Goal: Use online tool/utility: Use online tool/utility

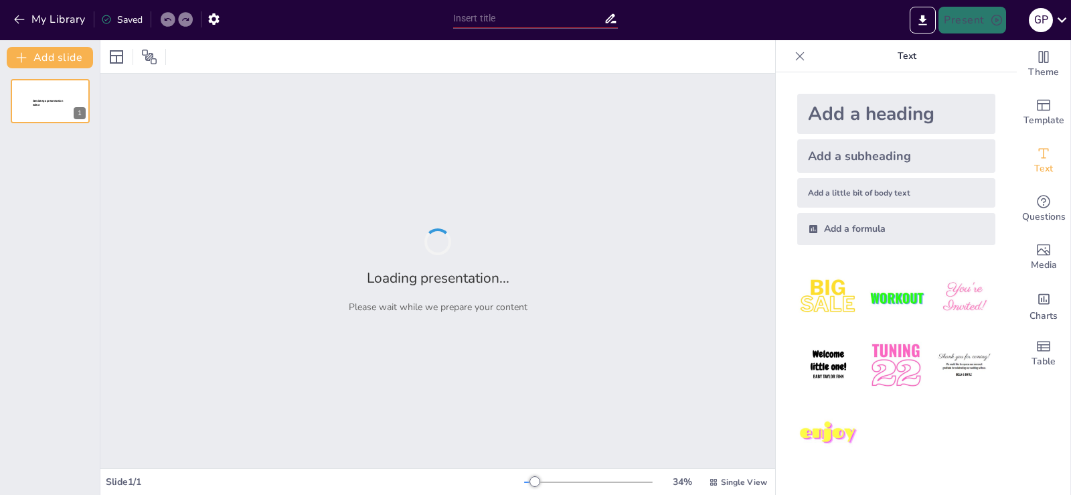
type input "La Reverencia en la Casa de [DEMOGRAPHIC_DATA]: Un Llamado a la Adoración"
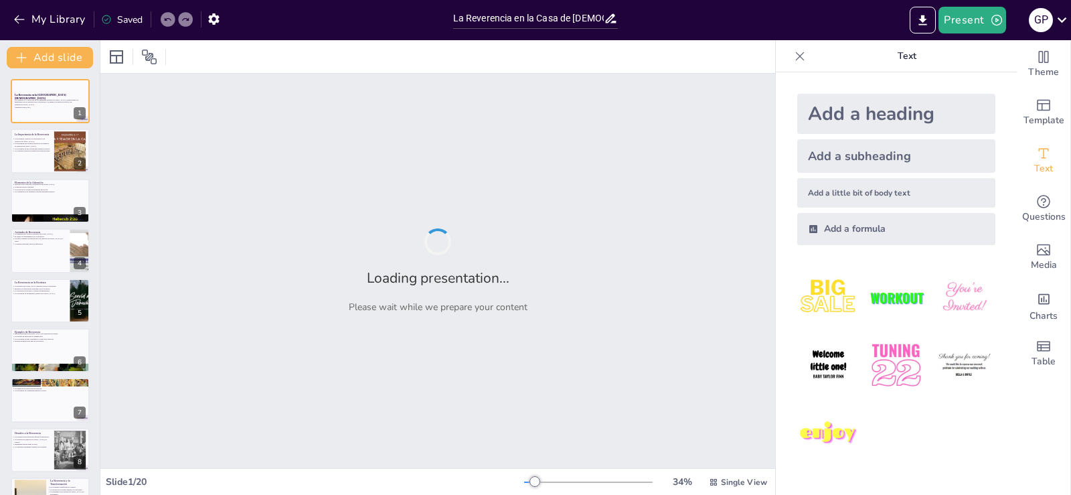
checkbox input "true"
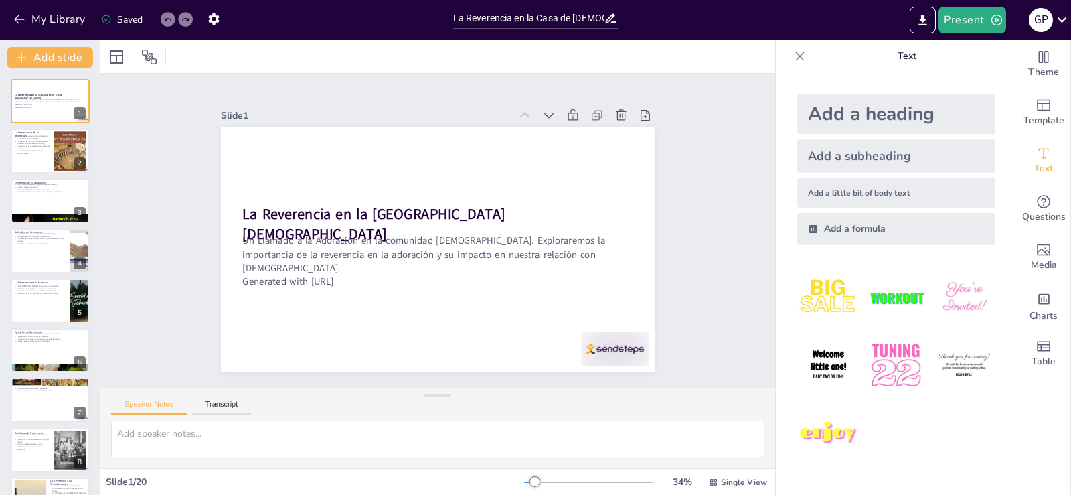
checkbox input "true"
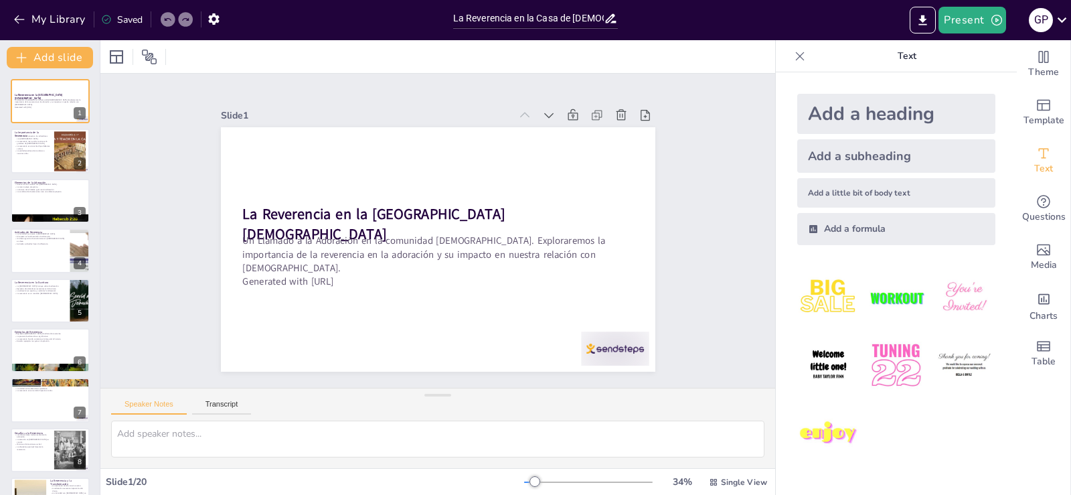
checkbox input "true"
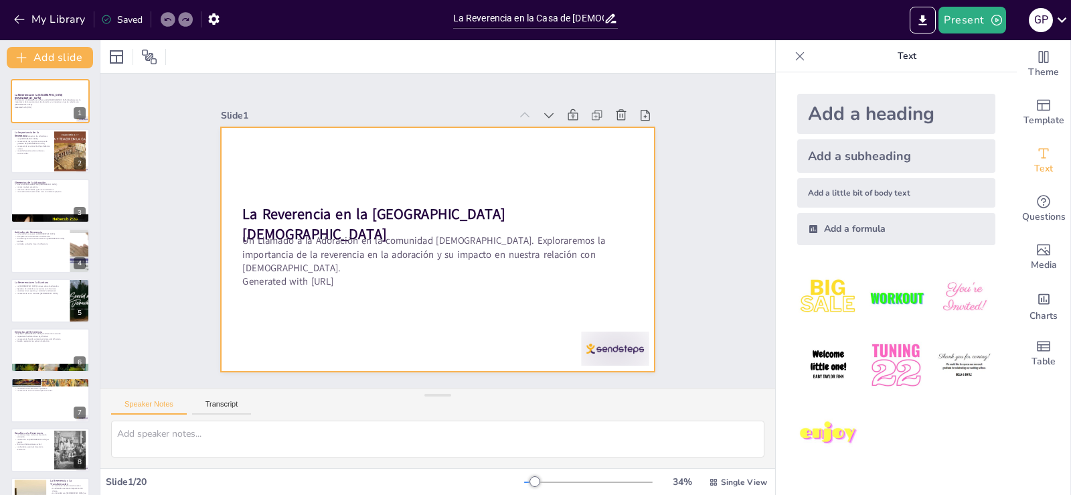
checkbox input "true"
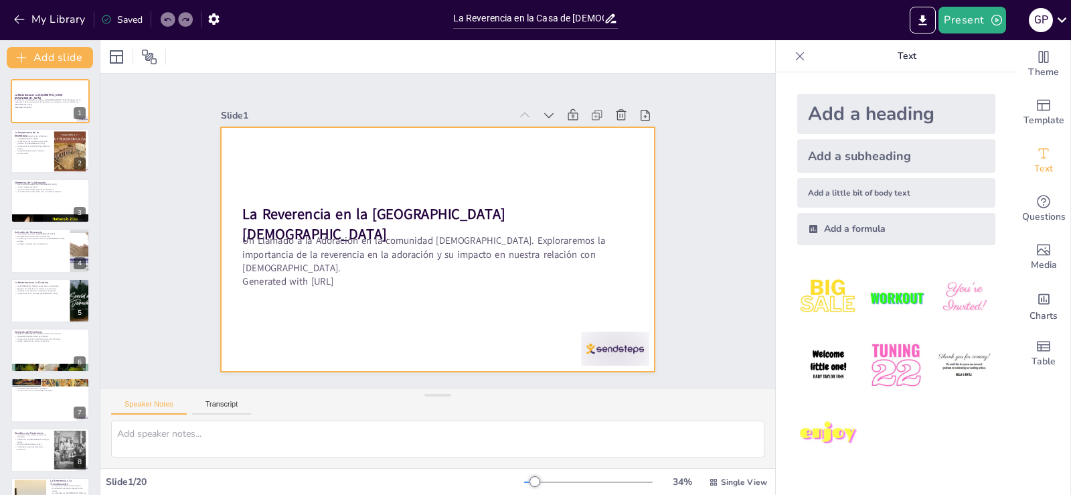
checkbox input "true"
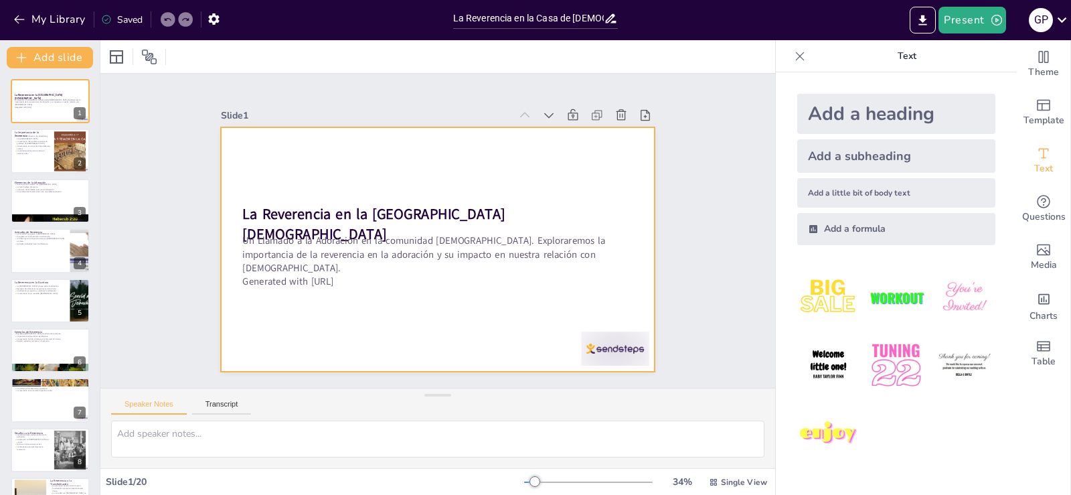
checkbox input "true"
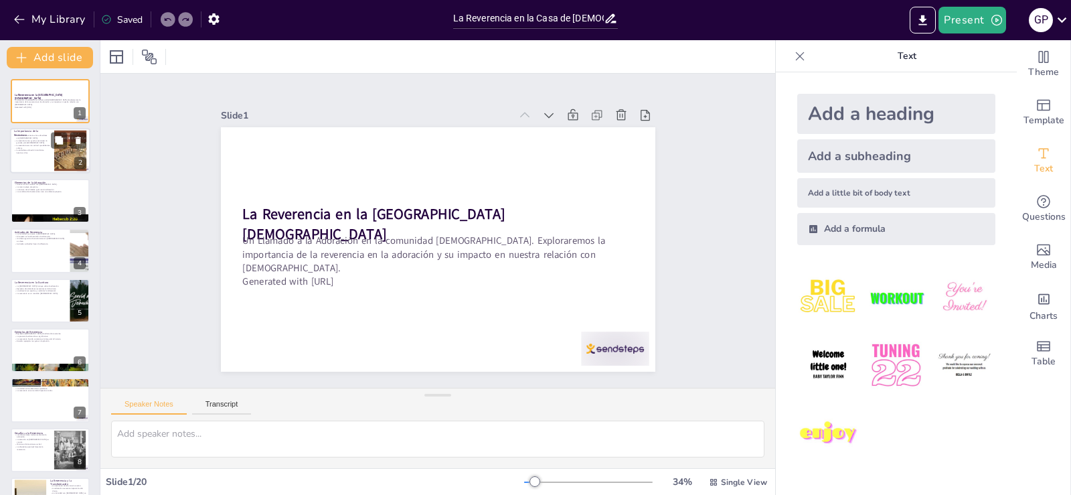
checkbox input "true"
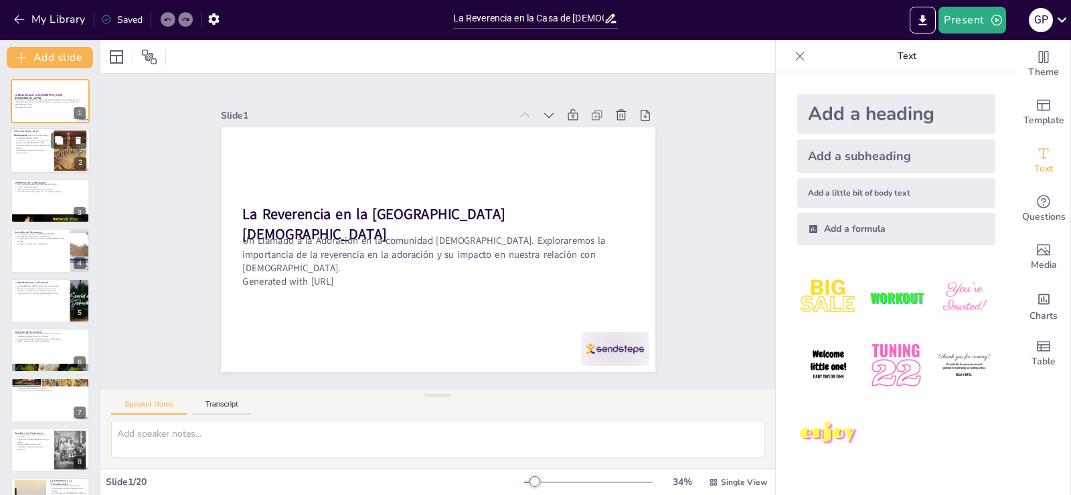
checkbox input "true"
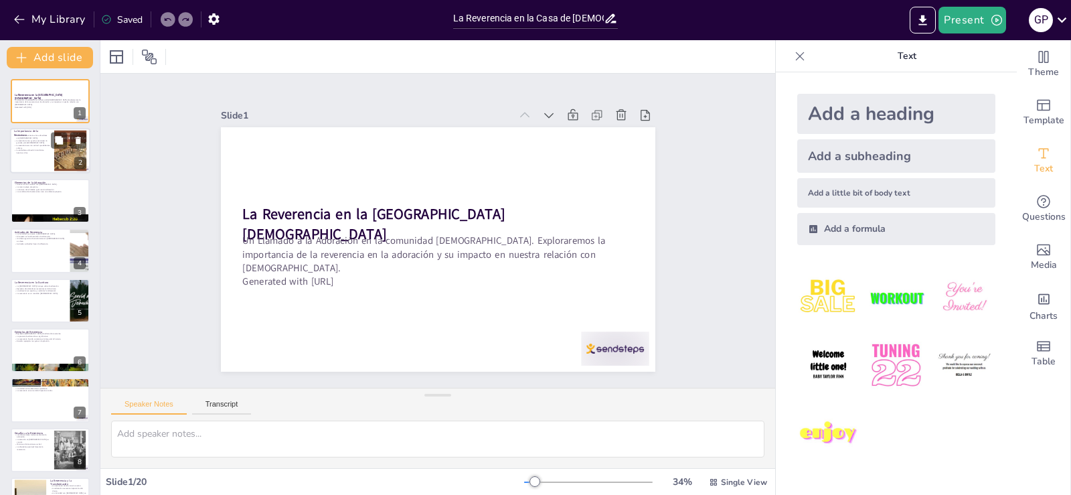
checkbox input "true"
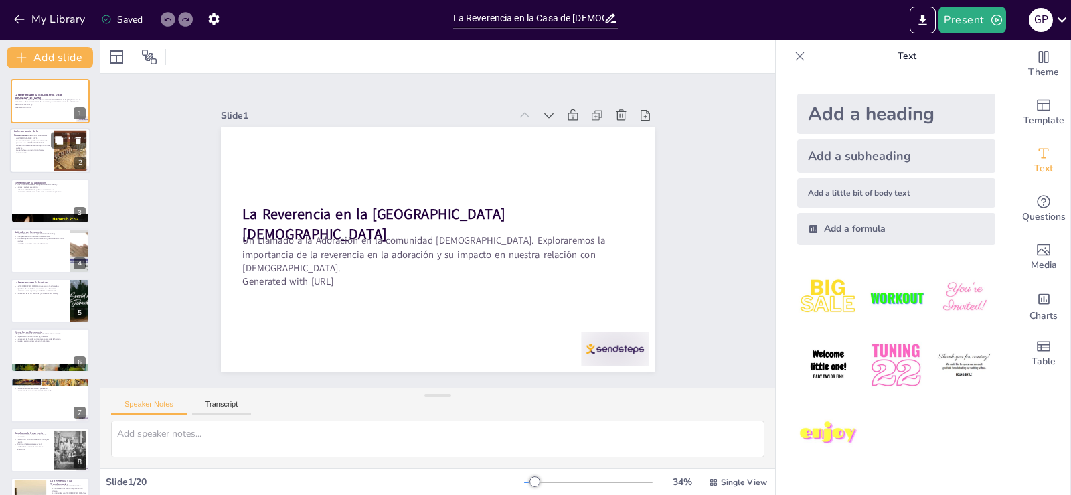
click at [36, 149] on p "La verdadera adoración transforma nuestras vidas." at bounding box center [32, 151] width 36 height 5
type textarea "La conexión con [DEMOGRAPHIC_DATA] es el objetivo principal de la adoración. La…"
checkbox input "true"
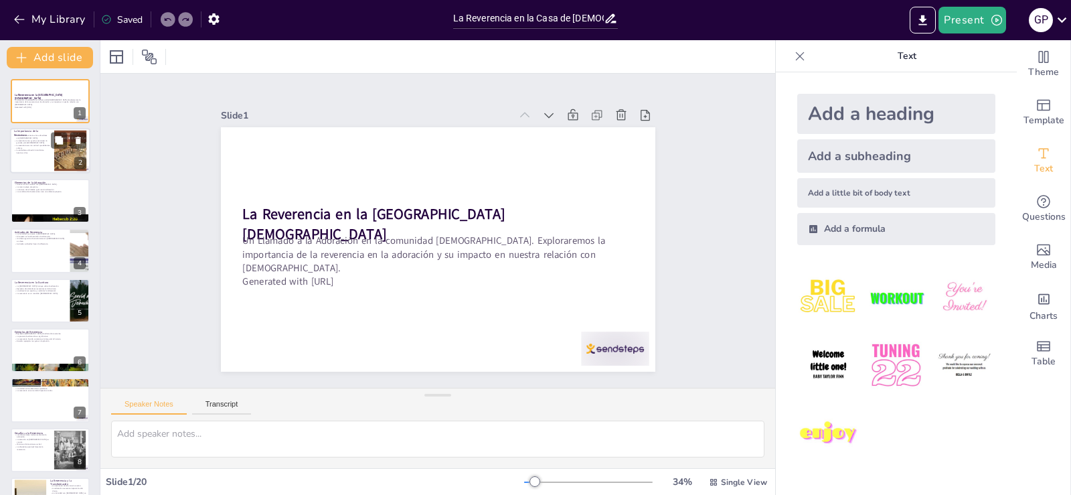
checkbox input "true"
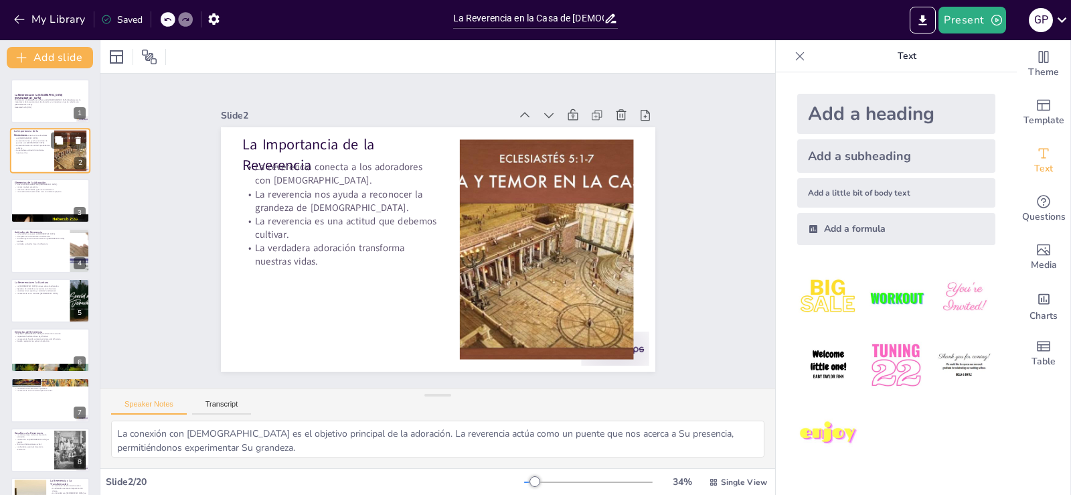
checkbox input "true"
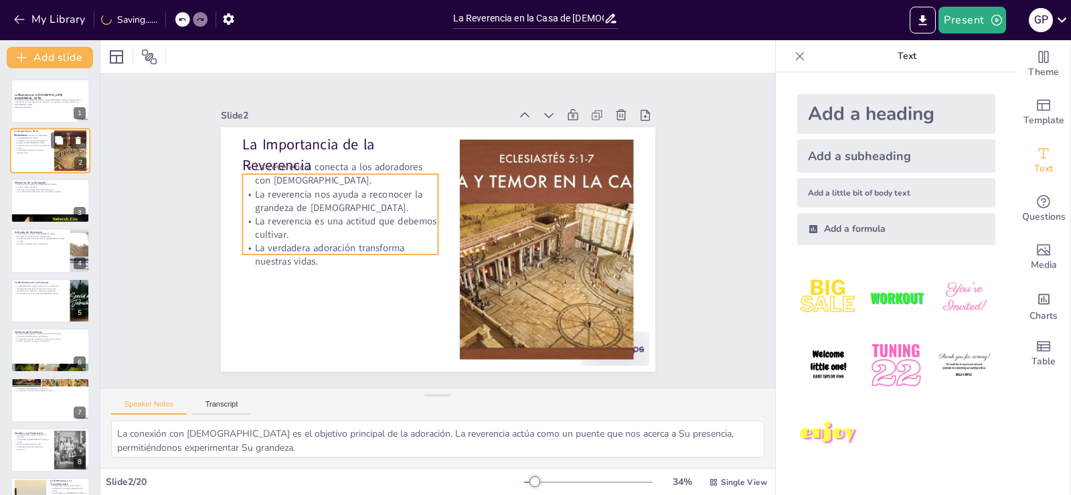
checkbox input "true"
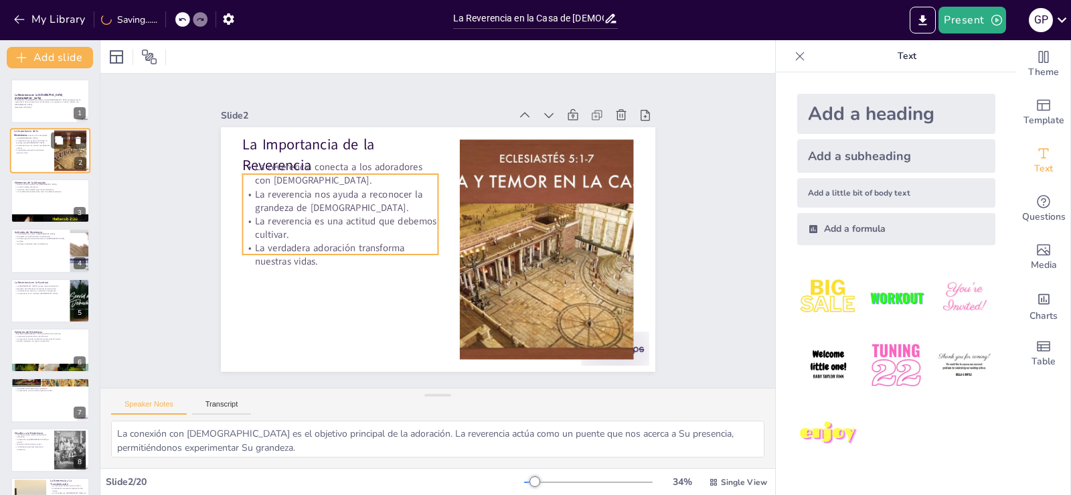
checkbox input "true"
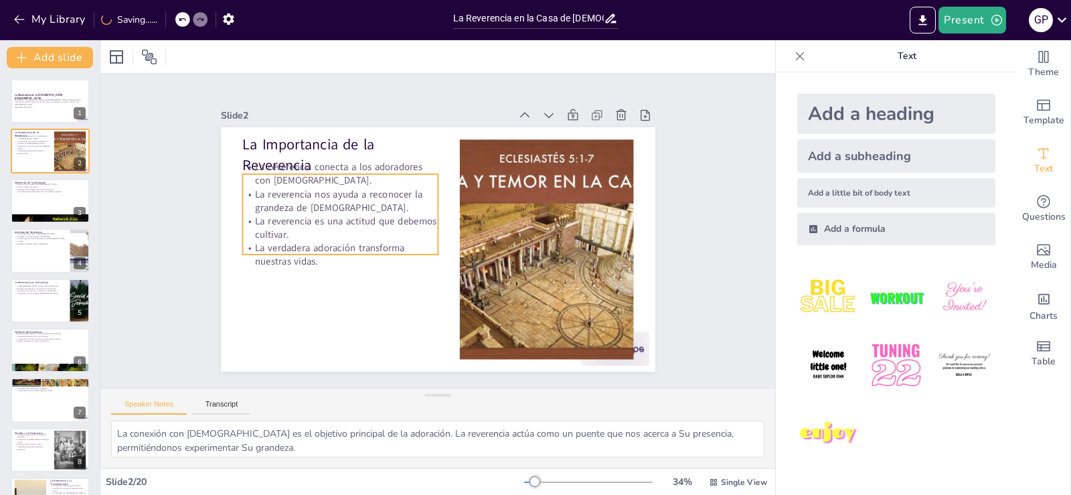
checkbox input "true"
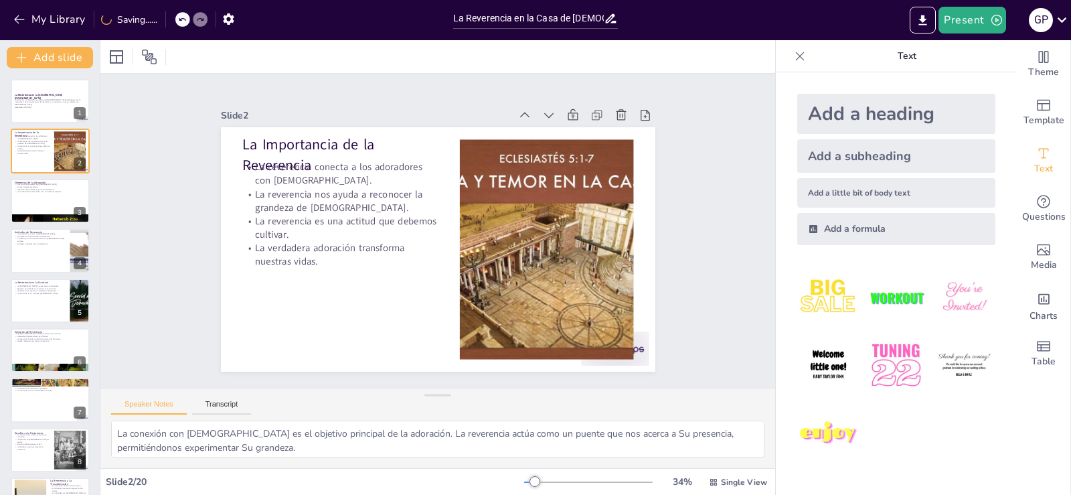
checkbox input "true"
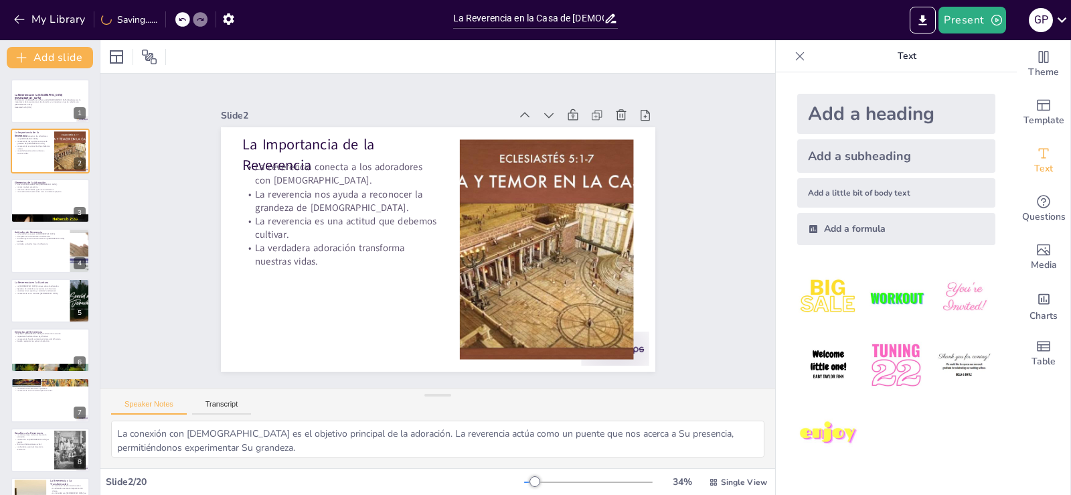
checkbox input "true"
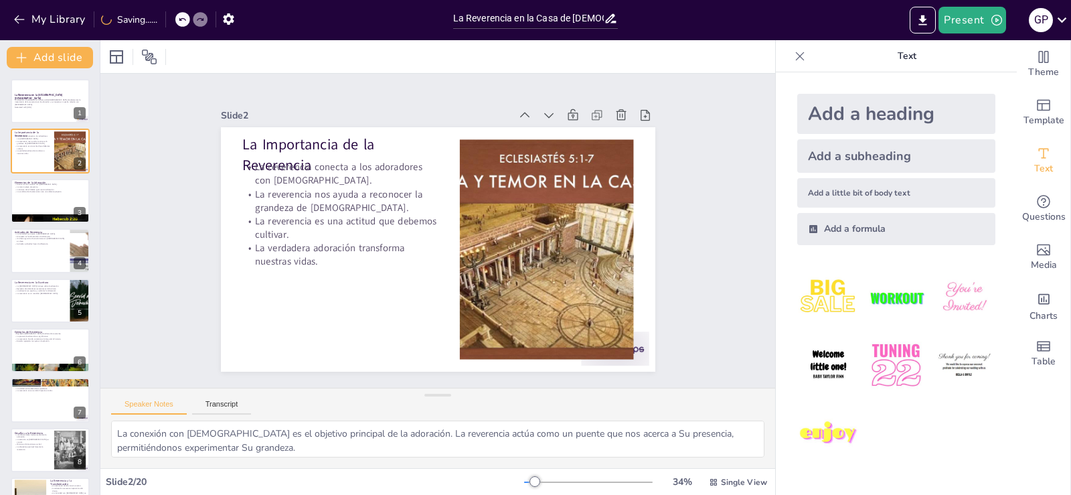
checkbox input "true"
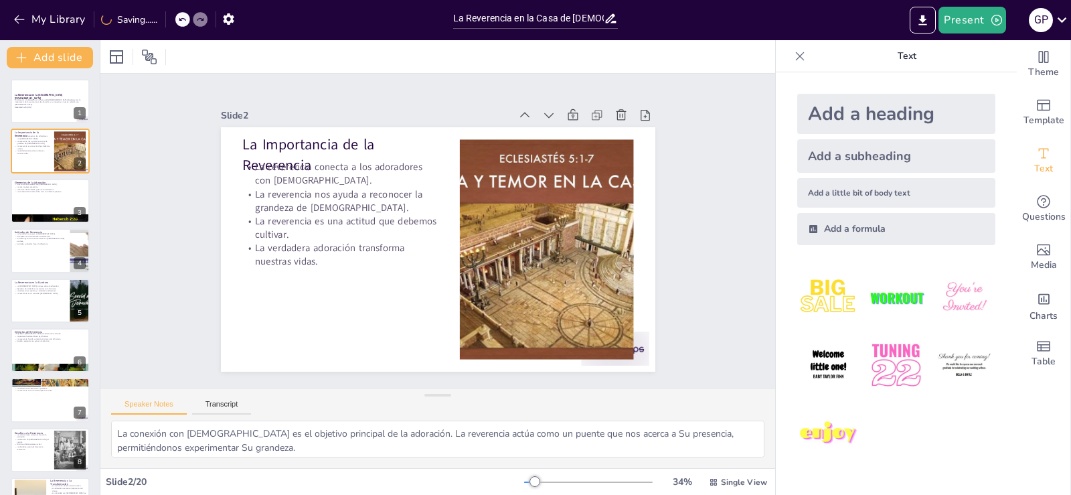
checkbox input "true"
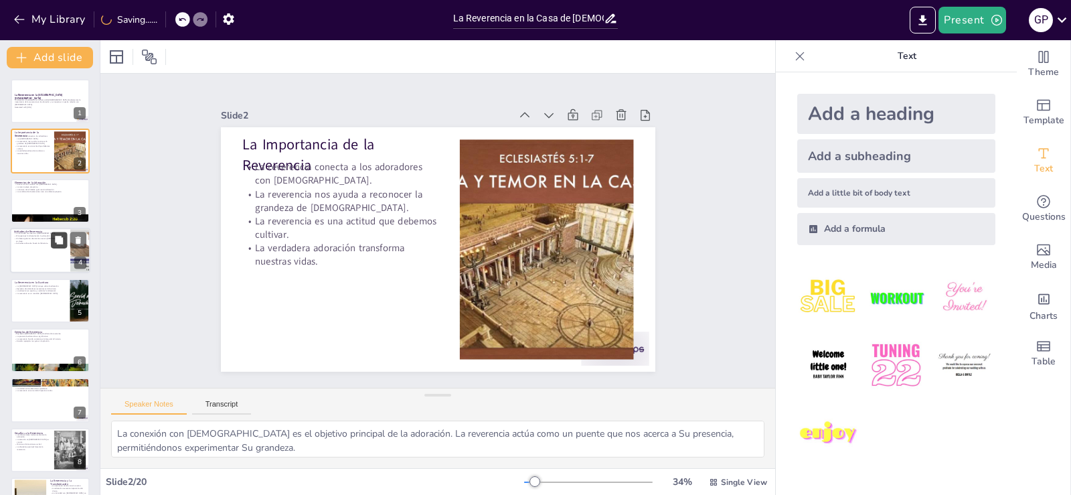
checkbox input "true"
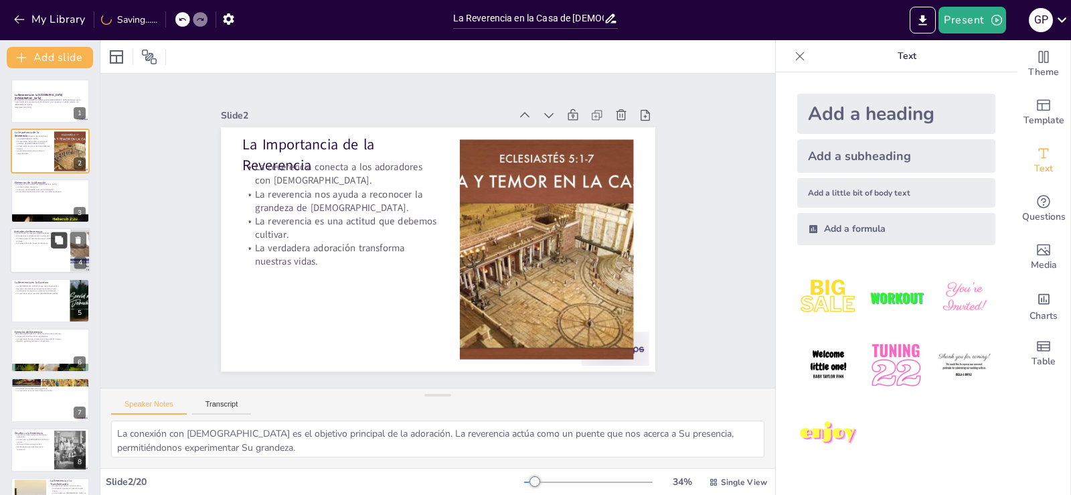
click at [62, 246] on button at bounding box center [59, 240] width 16 height 16
type textarea "La humildad es esencial en la adoración. Nos permite reconocer nuestra posición…"
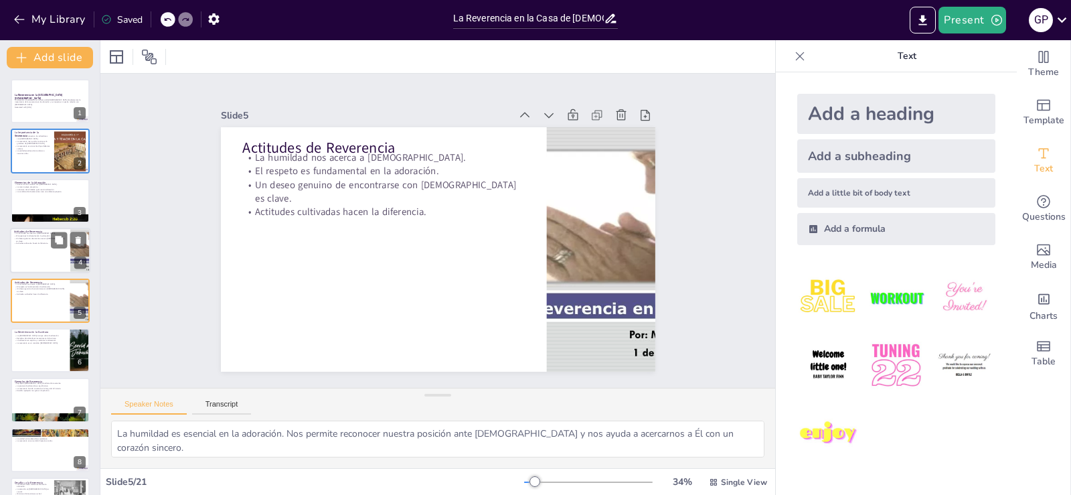
checkbox input "true"
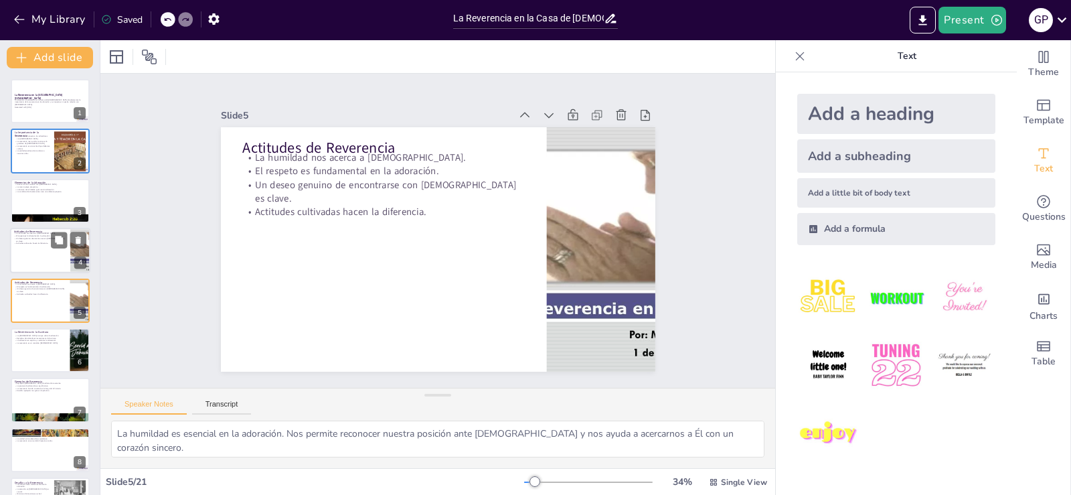
scroll to position [19, 0]
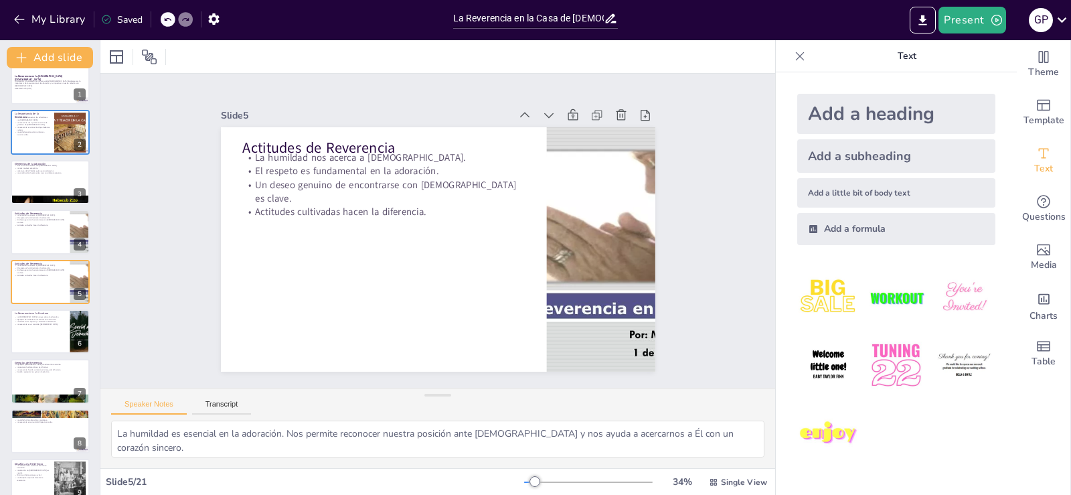
checkbox input "true"
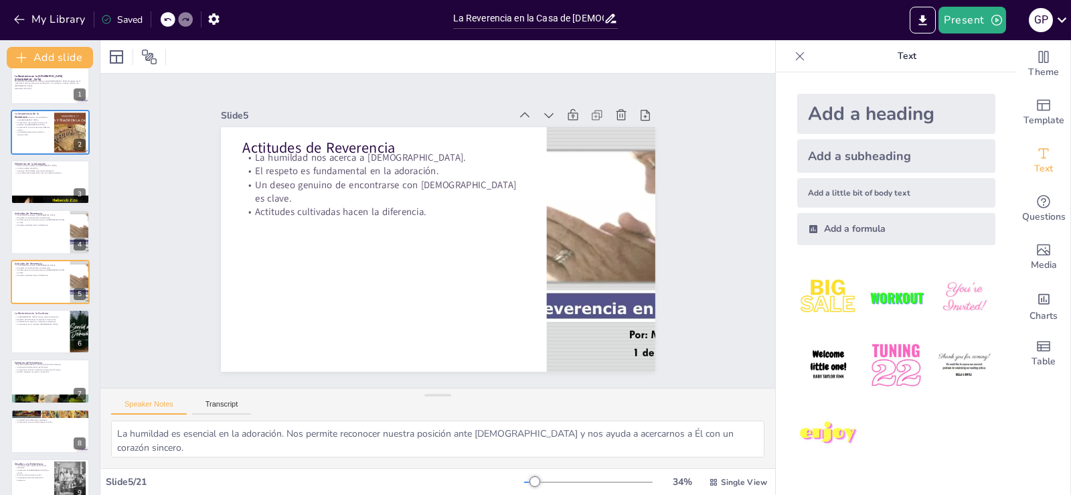
checkbox input "true"
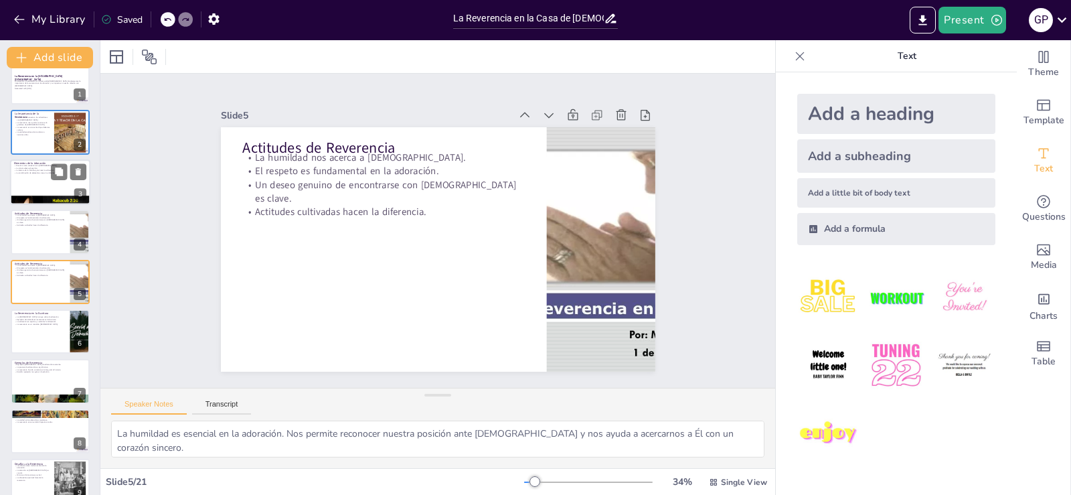
checkbox input "true"
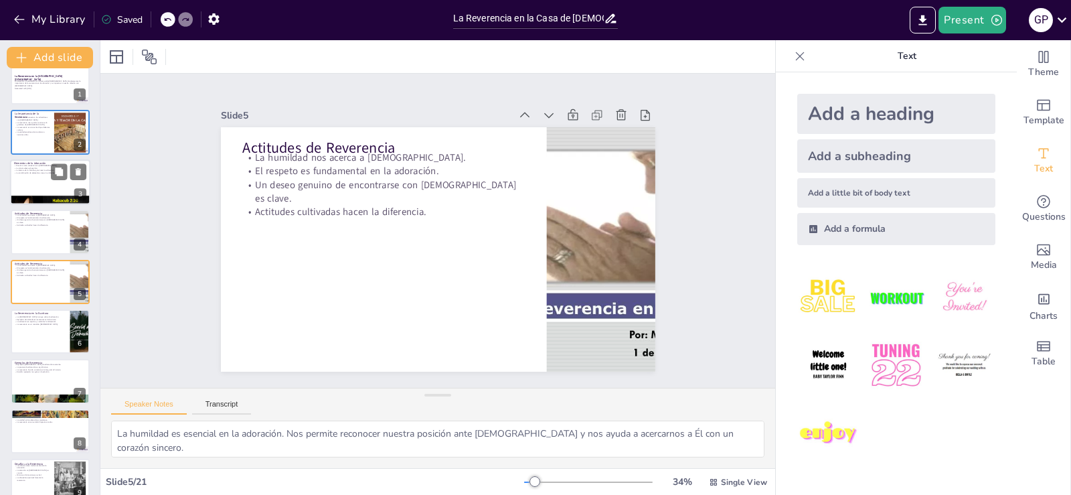
checkbox input "true"
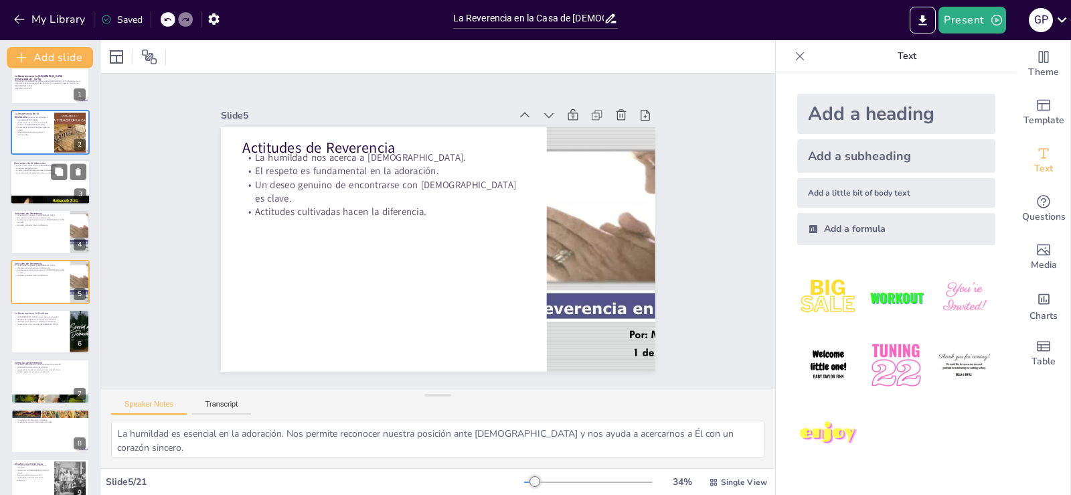
click at [58, 197] on div at bounding box center [50, 200] width 80 height 107
type textarea "La oración es fundamental en la adoración, ya que es el medio a través del cual…"
checkbox input "true"
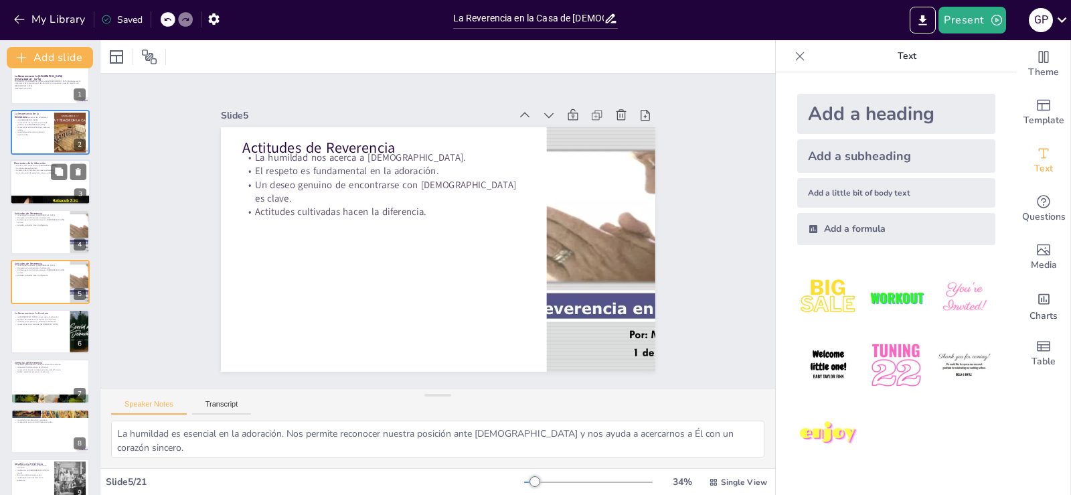
checkbox input "true"
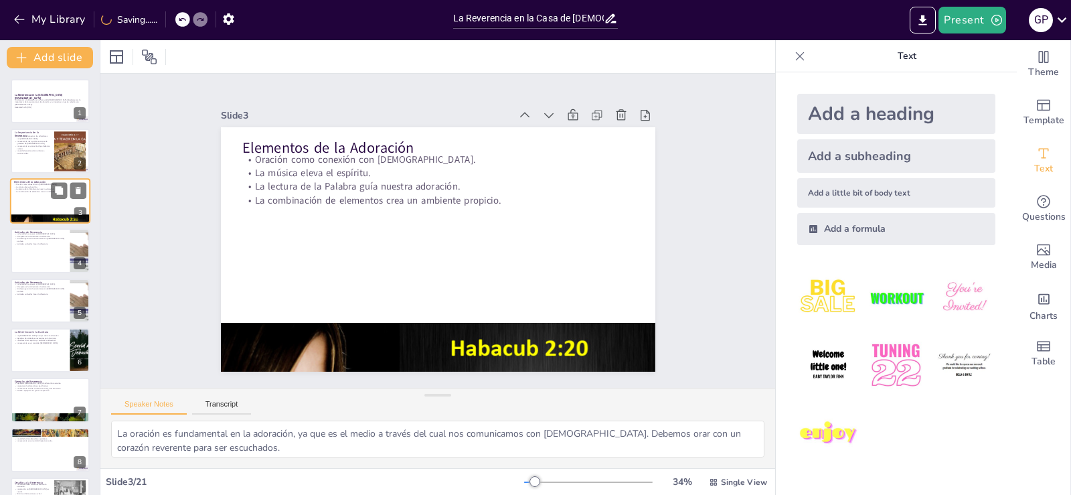
checkbox input "true"
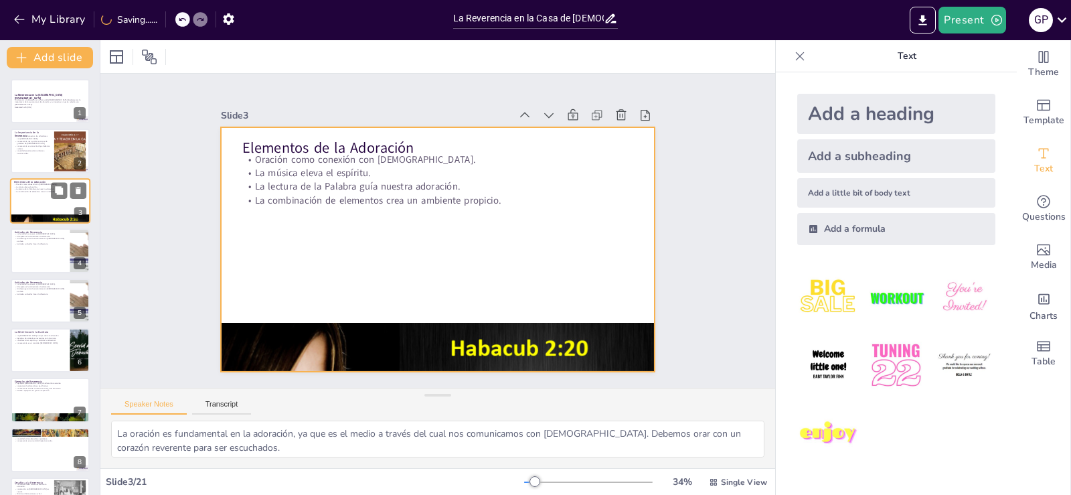
checkbox input "true"
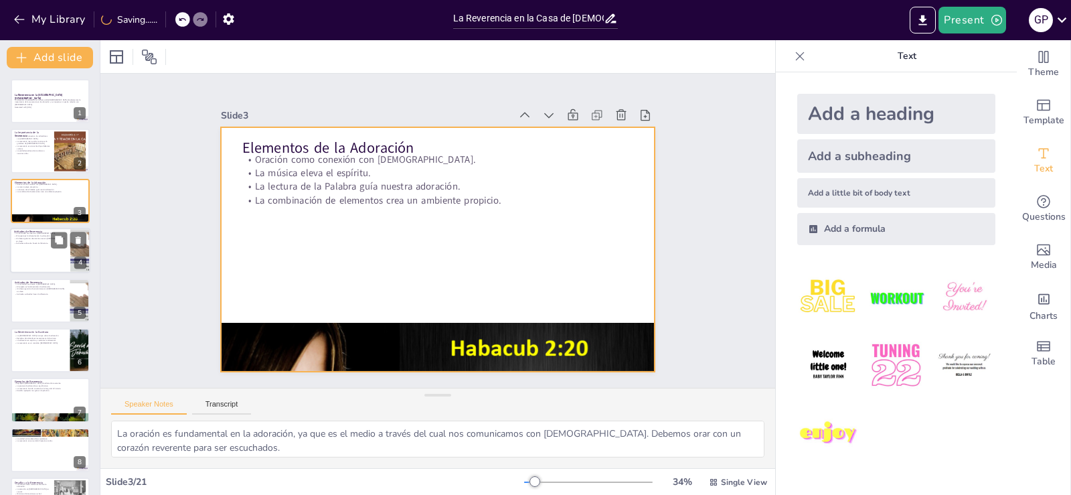
checkbox input "true"
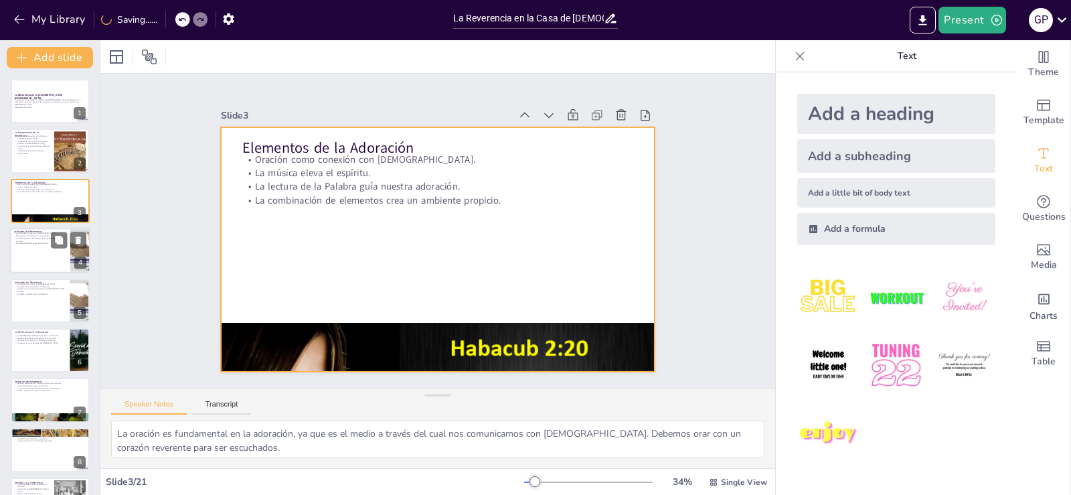
checkbox input "true"
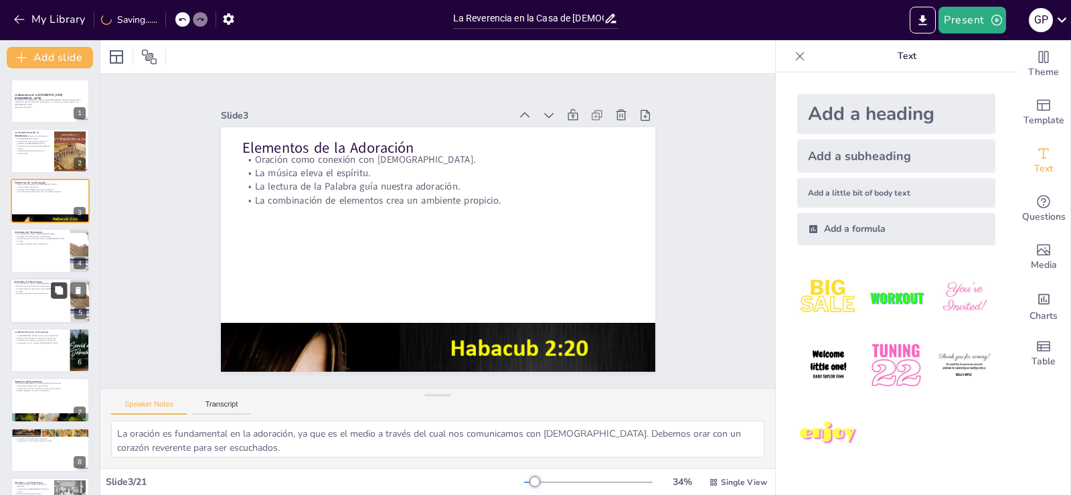
checkbox input "true"
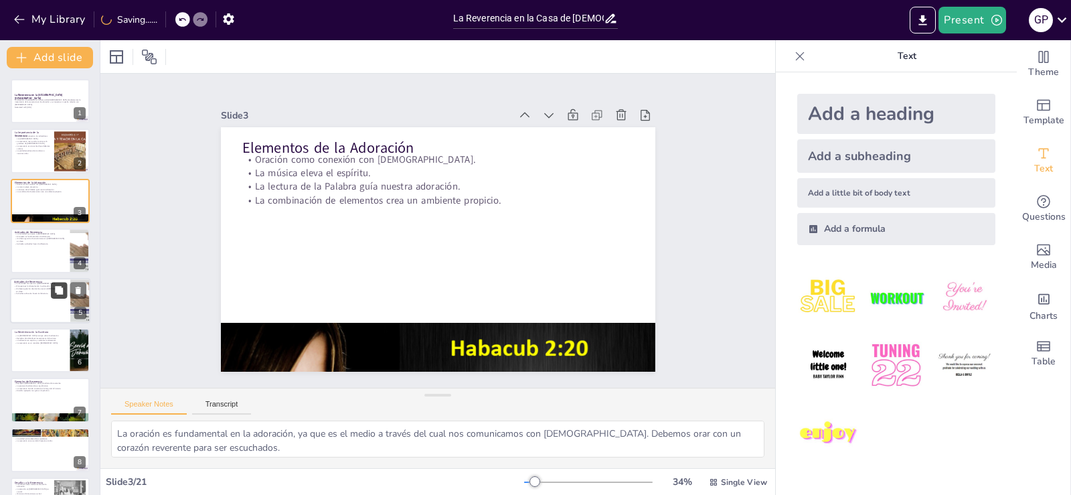
checkbox input "true"
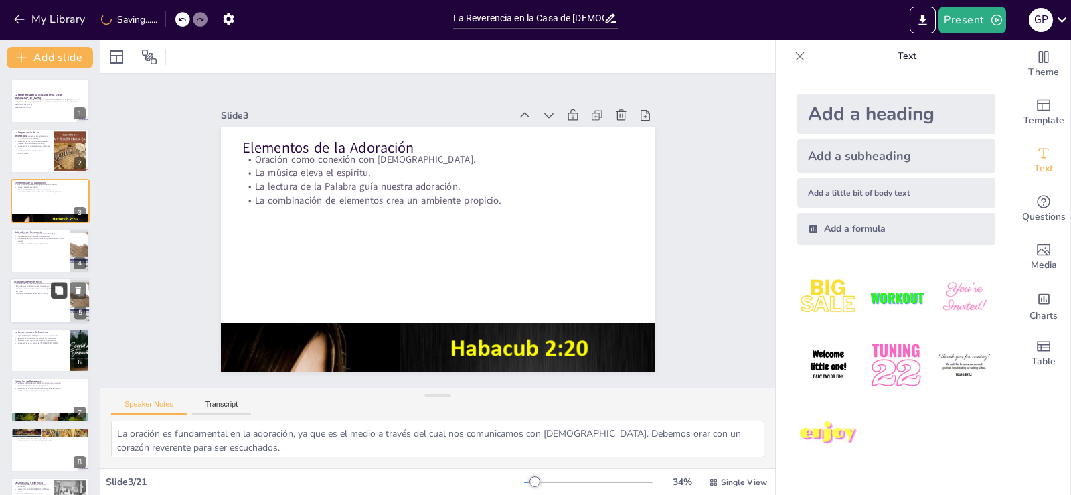
checkbox input "true"
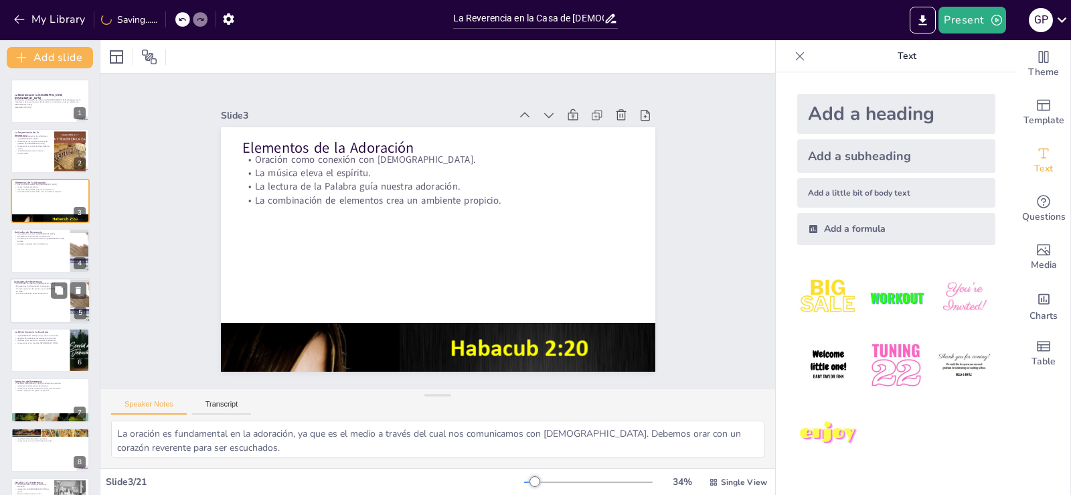
checkbox input "true"
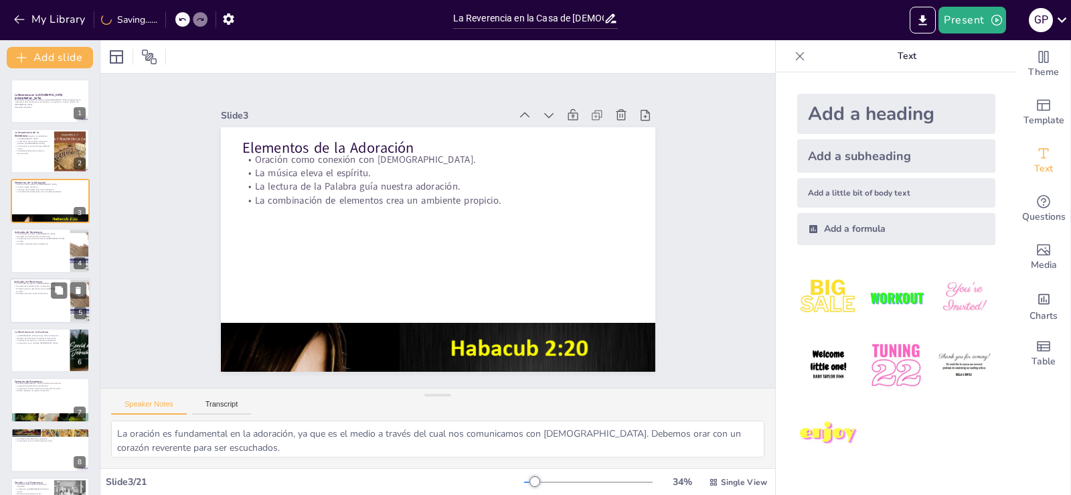
click at [56, 309] on div at bounding box center [50, 301] width 80 height 46
type textarea "La humildad es esencial en la adoración. Nos permite reconocer nuestra posición…"
checkbox input "true"
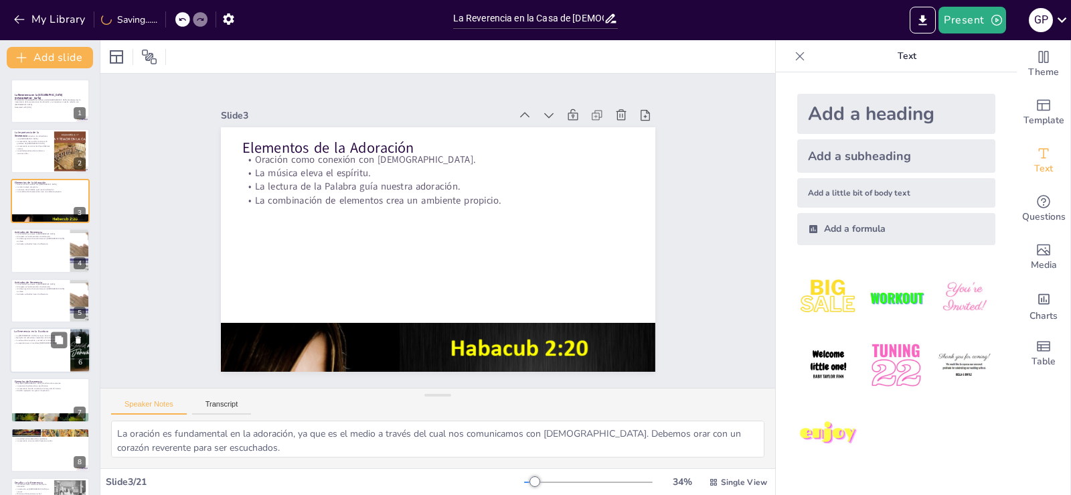
checkbox input "true"
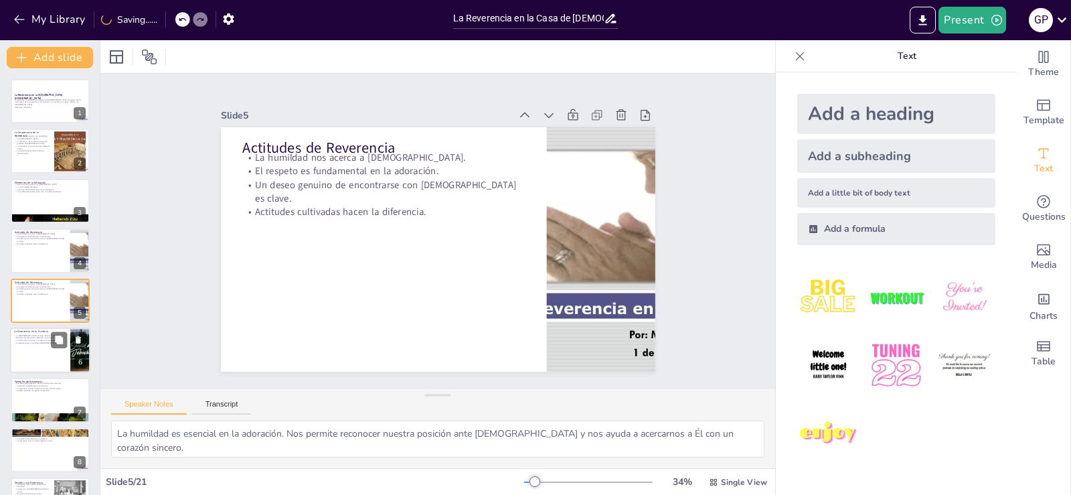
scroll to position [19, 0]
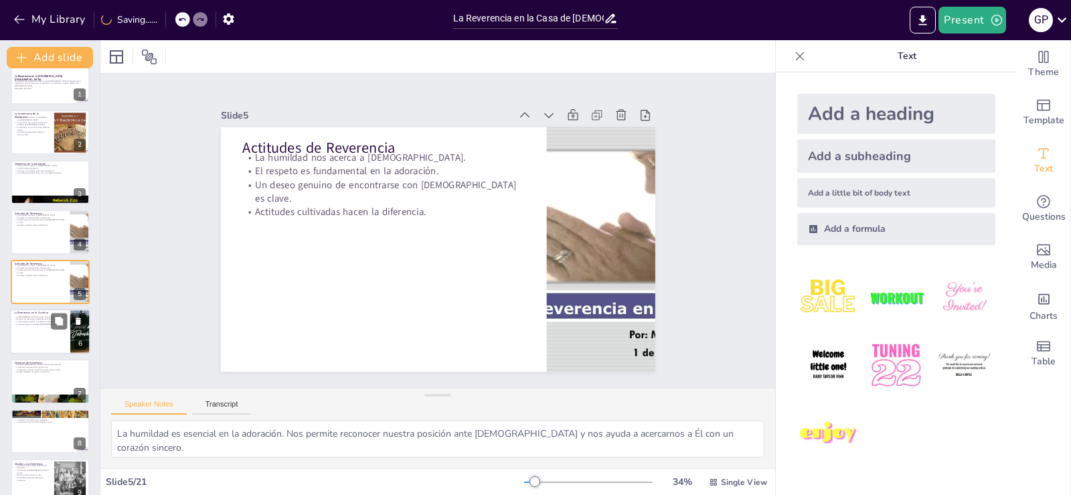
checkbox input "true"
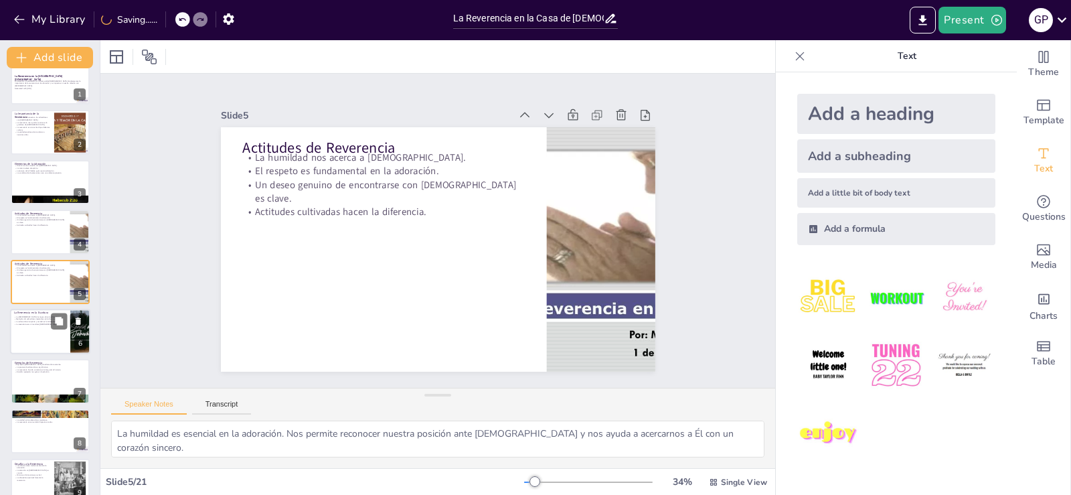
checkbox input "true"
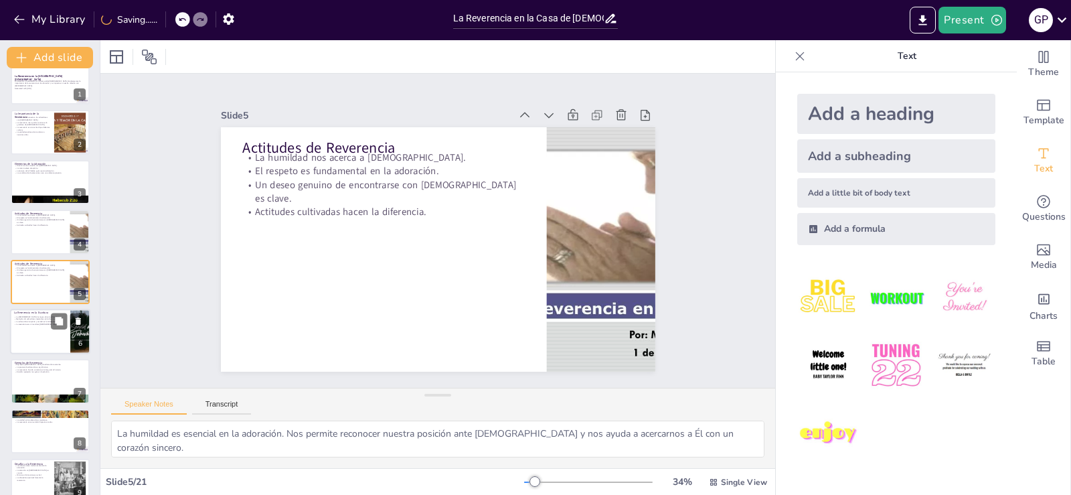
checkbox input "true"
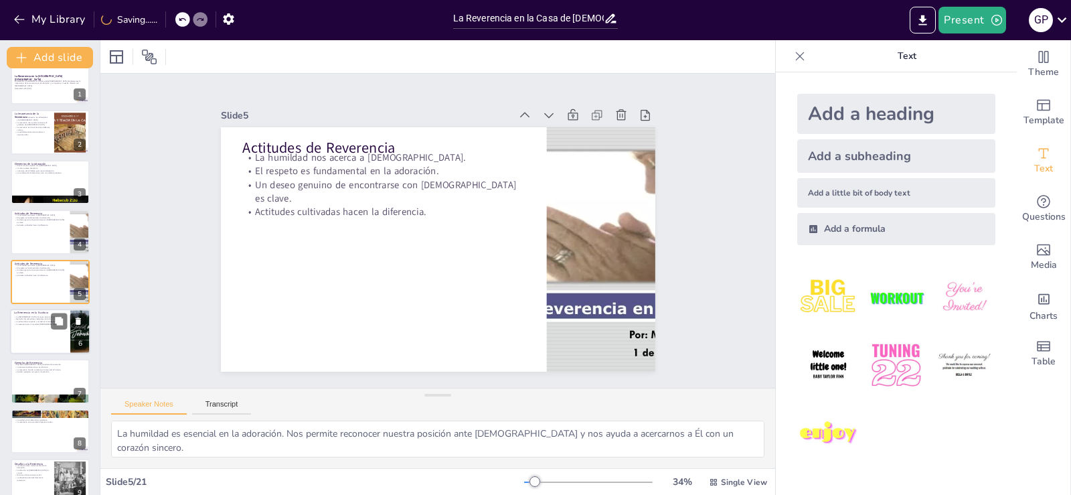
checkbox input "true"
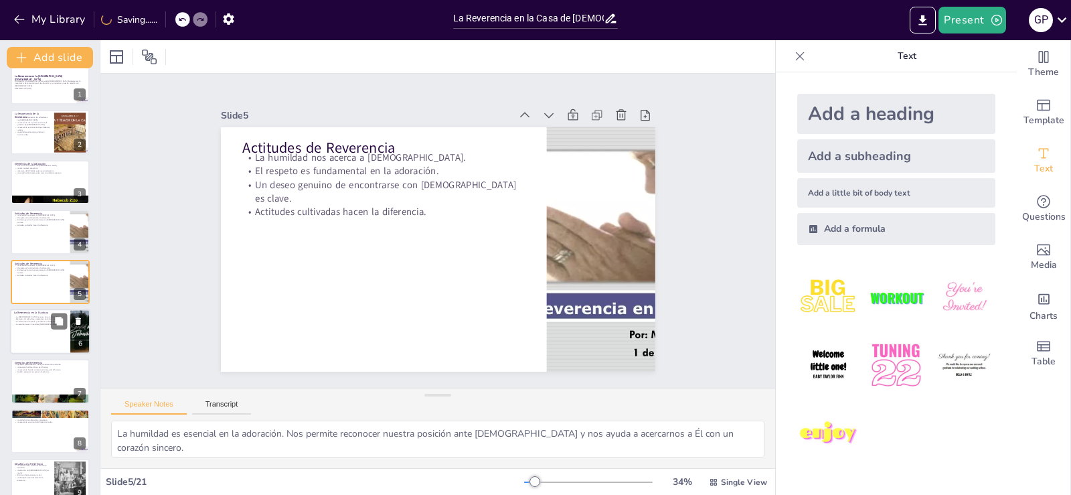
checkbox input "true"
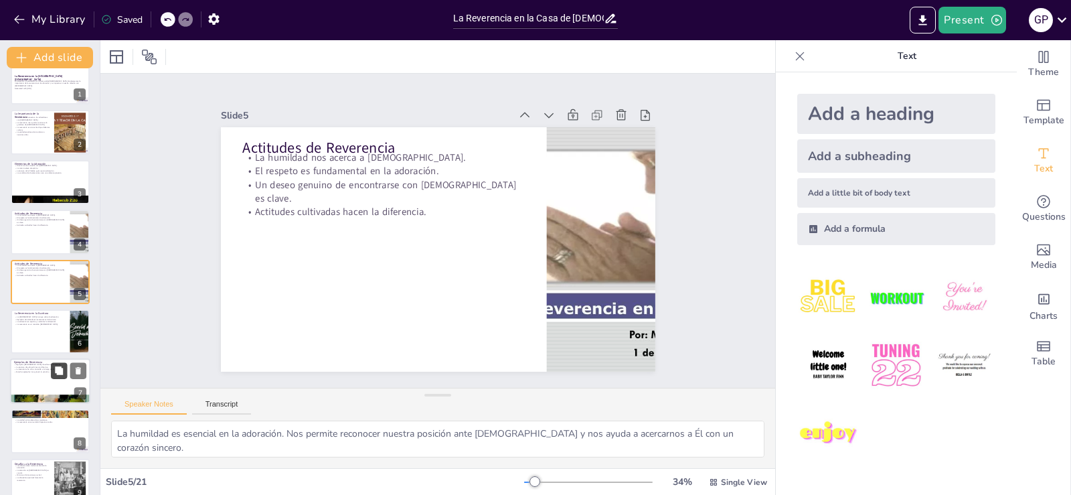
click at [58, 375] on icon at bounding box center [58, 370] width 9 height 9
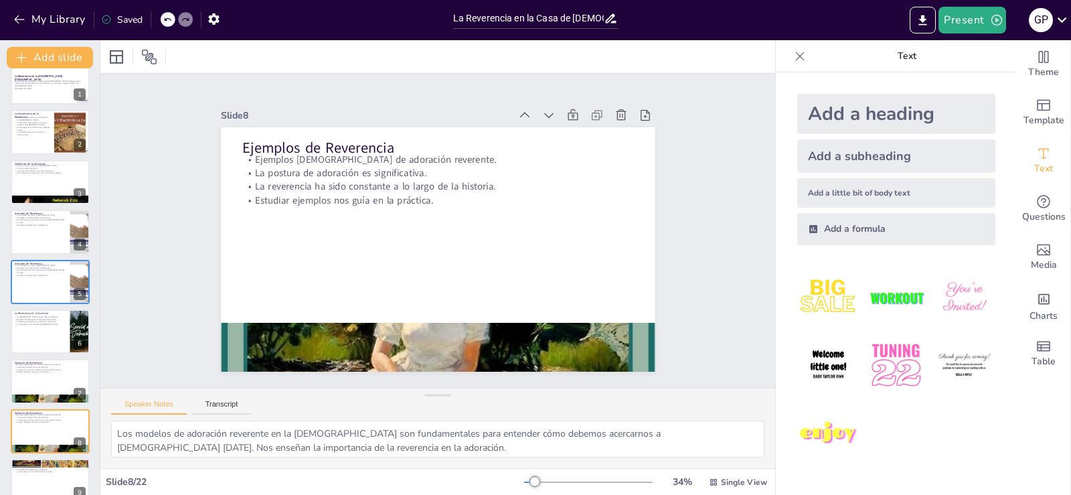
scroll to position [168, 0]
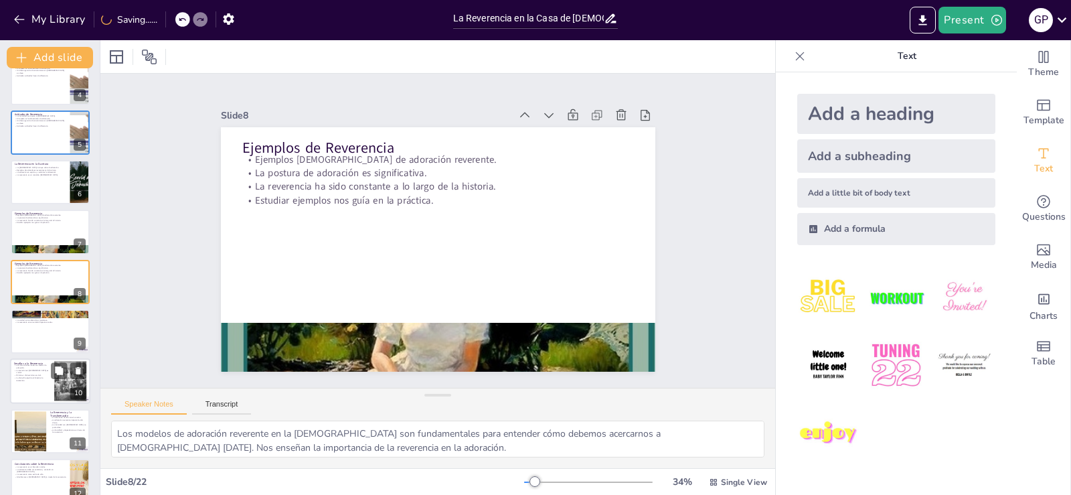
click at [46, 330] on div at bounding box center [50, 331] width 79 height 44
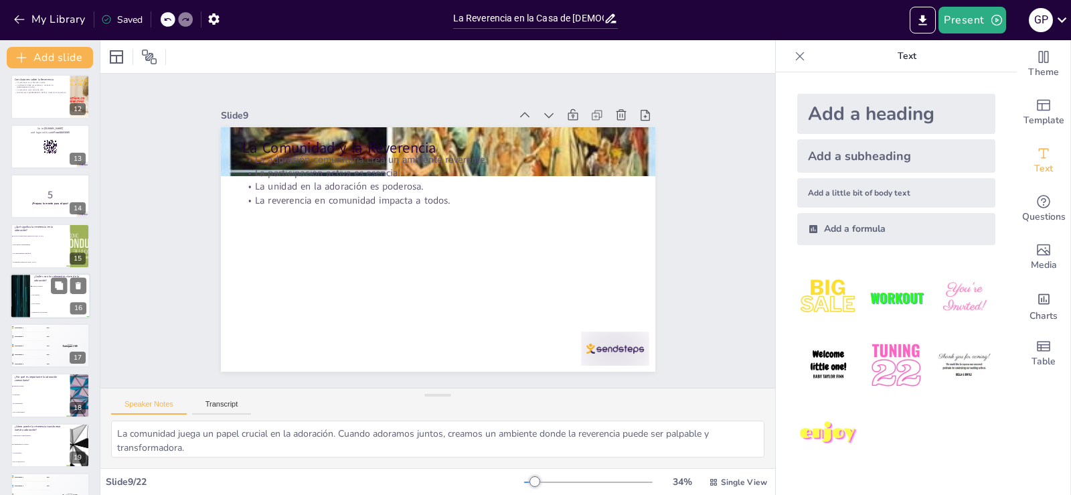
click at [25, 299] on div at bounding box center [20, 296] width 80 height 46
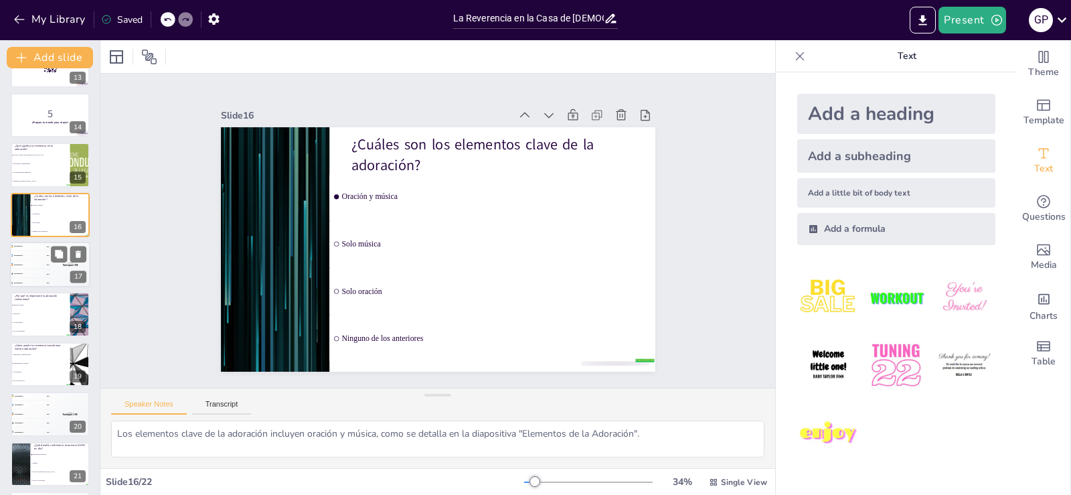
click at [33, 280] on div "5 Participant 5 100" at bounding box center [30, 282] width 40 height 9
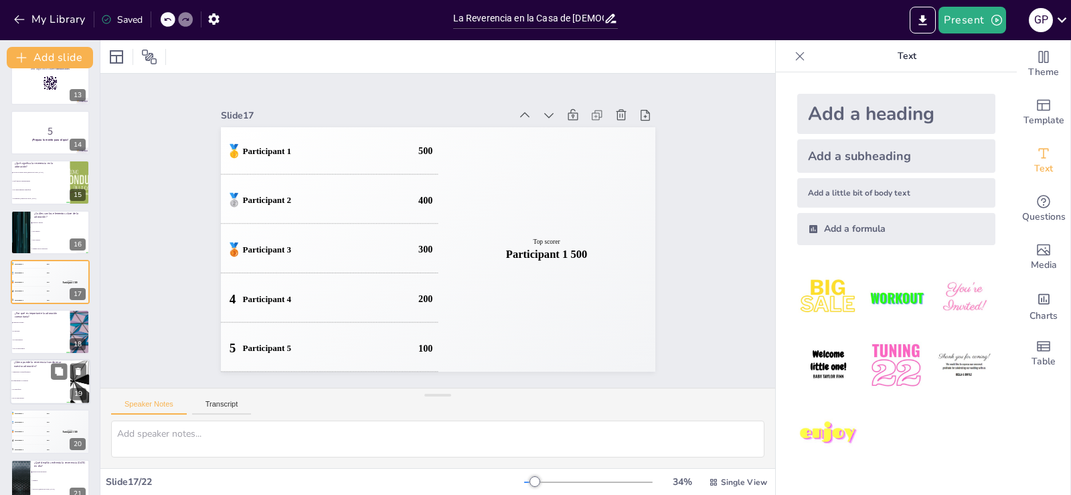
click at [25, 331] on li "Es opcional" at bounding box center [41, 331] width 60 height 8
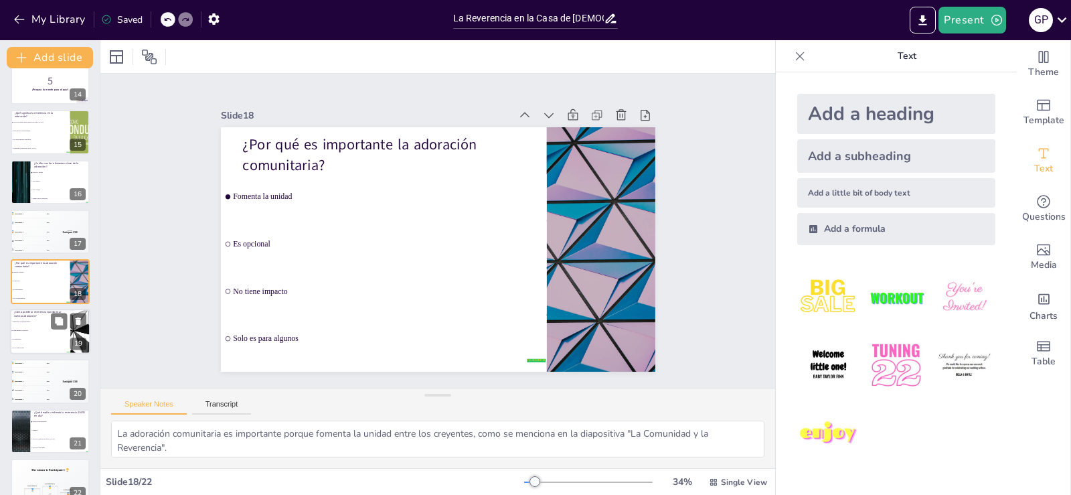
scroll to position [685, 0]
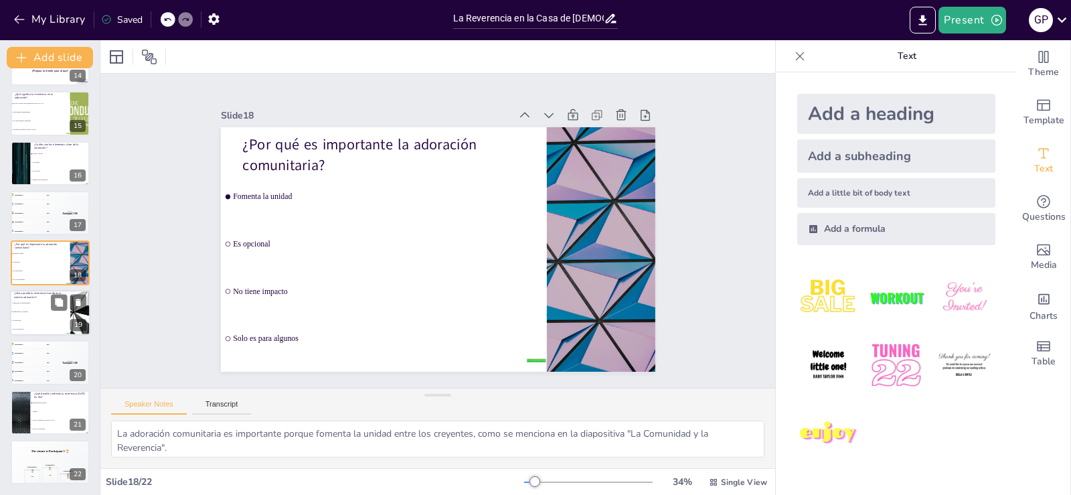
click at [32, 309] on li "Profundizando la conexión" at bounding box center [40, 311] width 60 height 9
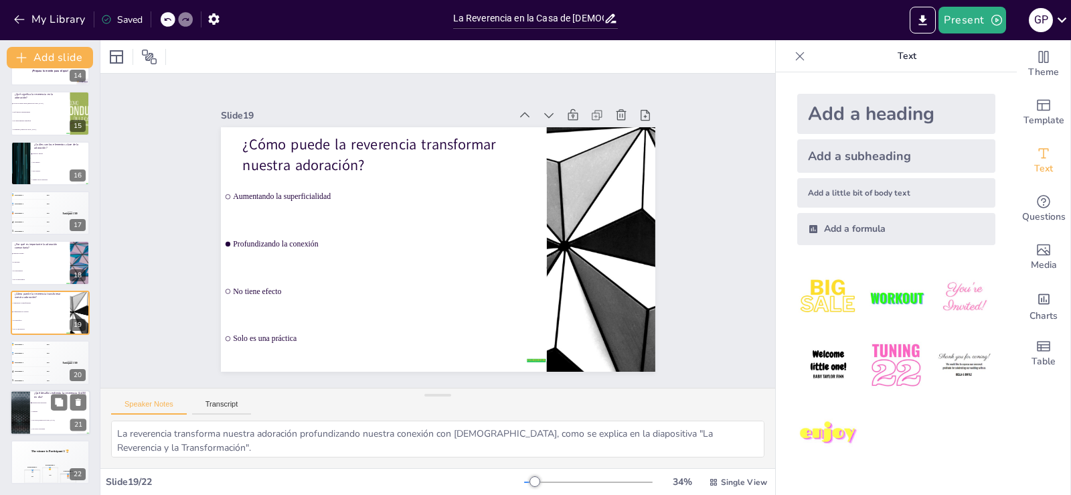
click at [41, 412] on li "Ninguno" at bounding box center [60, 411] width 60 height 9
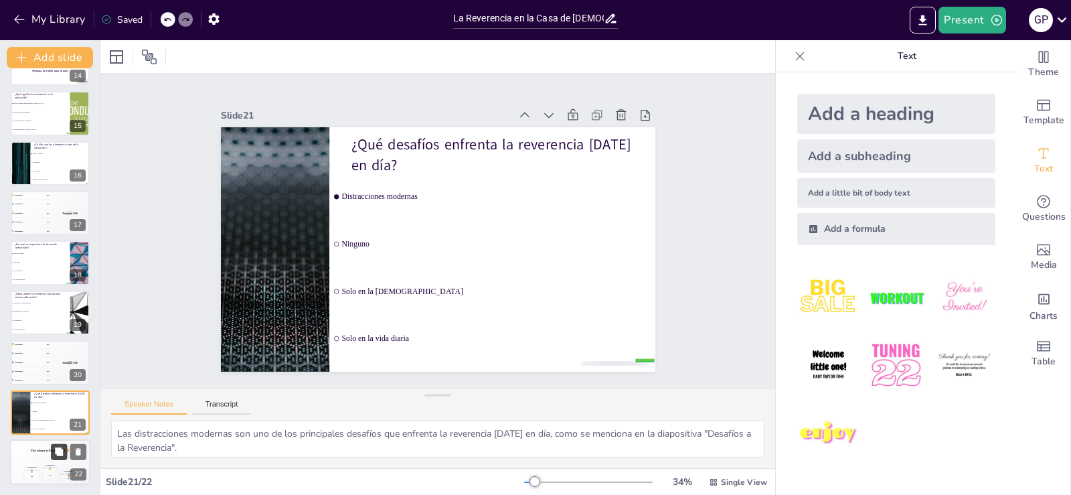
click at [54, 456] on button at bounding box center [59, 451] width 16 height 16
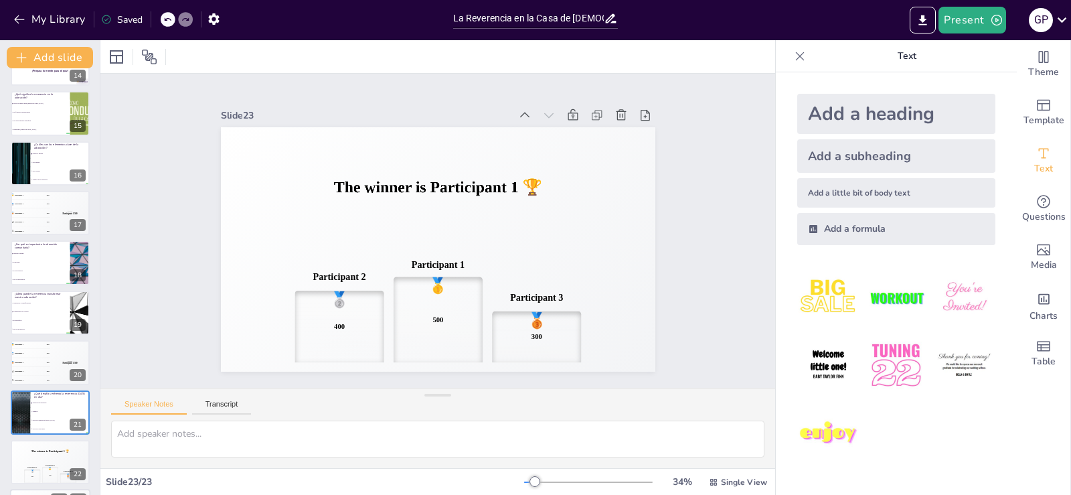
scroll to position [735, 0]
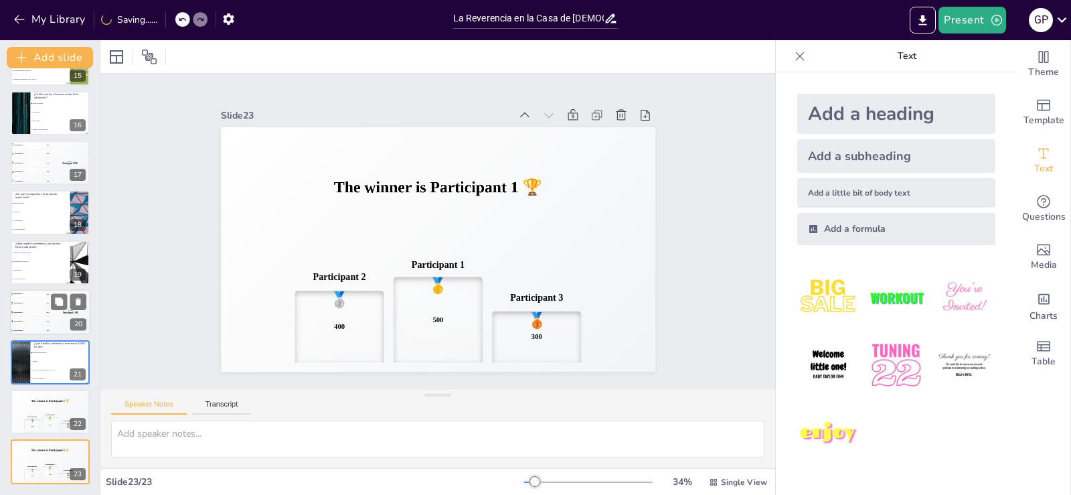
click at [30, 305] on div "🥈 Participant 2 400" at bounding box center [30, 303] width 40 height 9
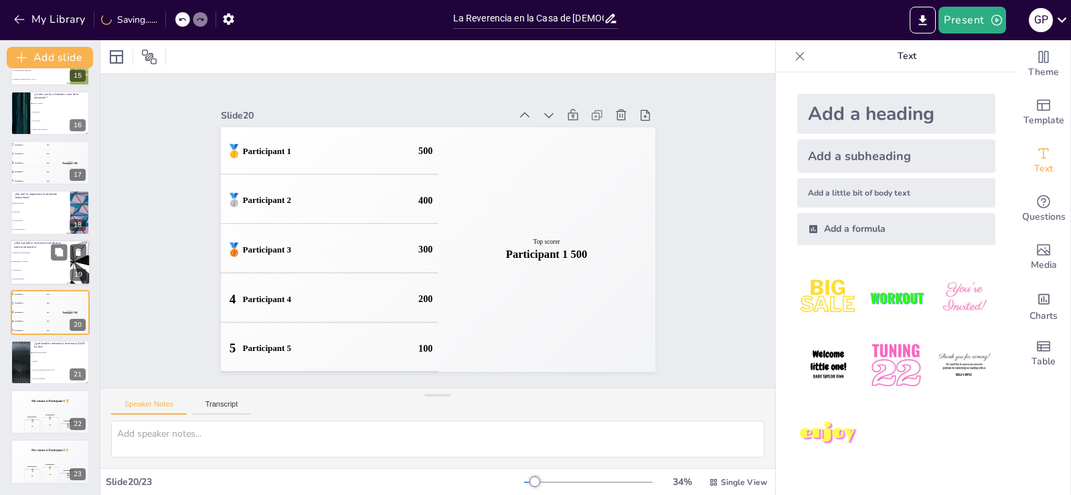
click at [31, 259] on li "Profundizando la conexión" at bounding box center [40, 261] width 60 height 9
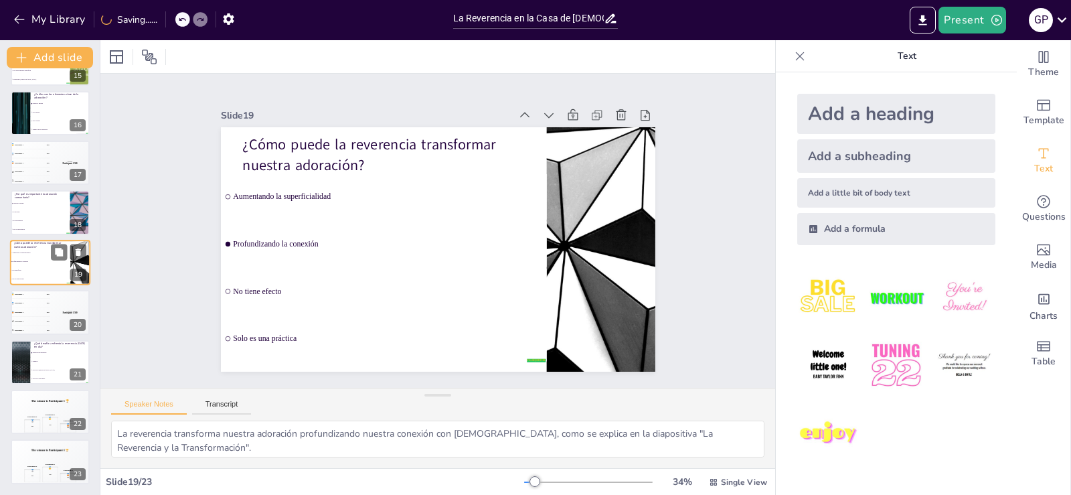
scroll to position [716, 0]
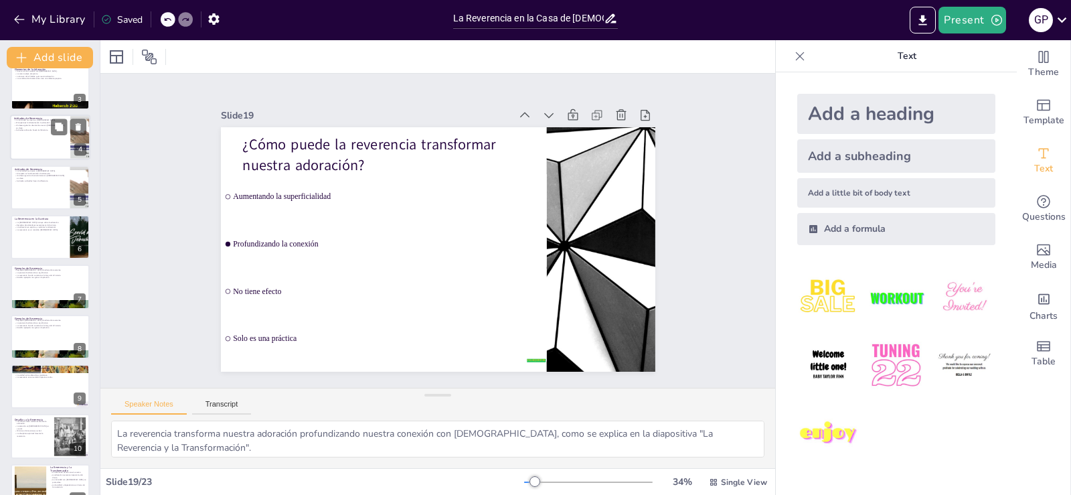
scroll to position [0, 0]
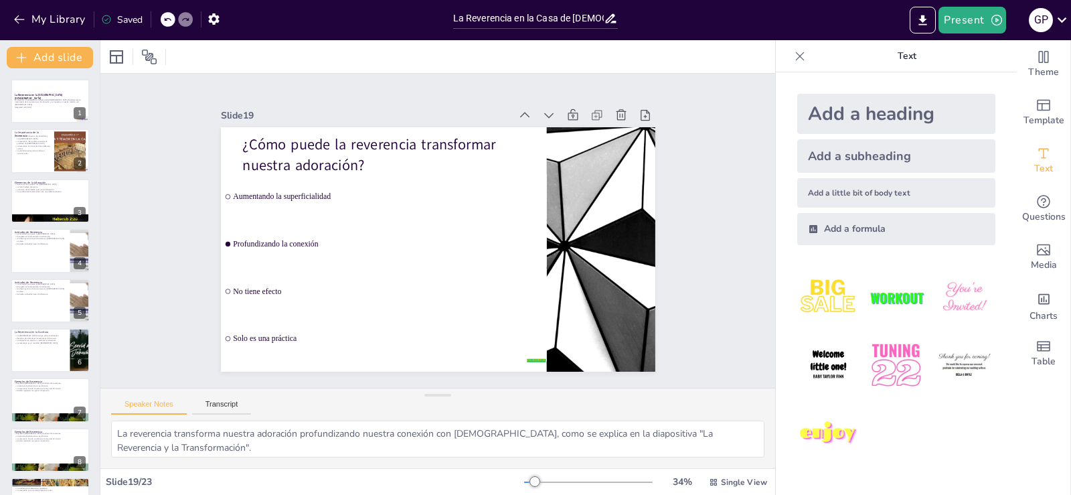
click at [610, 19] on icon at bounding box center [611, 18] width 11 height 9
click at [924, 25] on icon "Export to PowerPoint" at bounding box center [923, 20] width 8 height 10
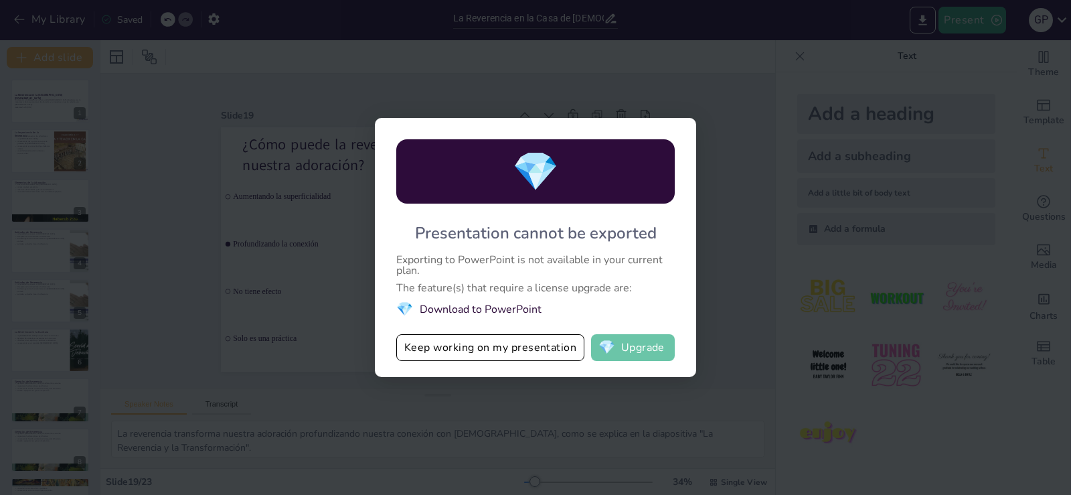
click at [637, 351] on button "💎 Upgrade" at bounding box center [633, 347] width 84 height 27
